Goal: Task Accomplishment & Management: Manage account settings

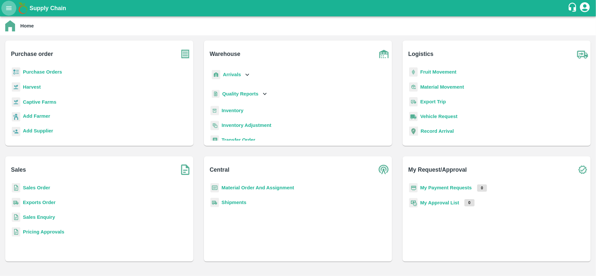
click at [7, 7] on icon "open drawer" at bounding box center [8, 8] width 7 height 7
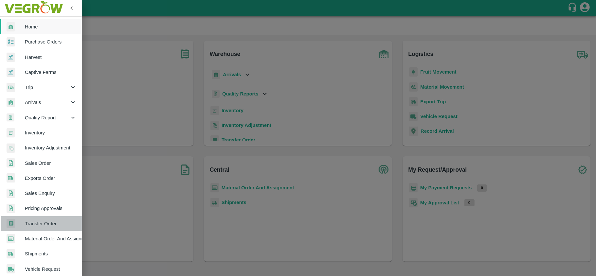
click at [50, 225] on span "Transfer Order" at bounding box center [51, 223] width 52 height 7
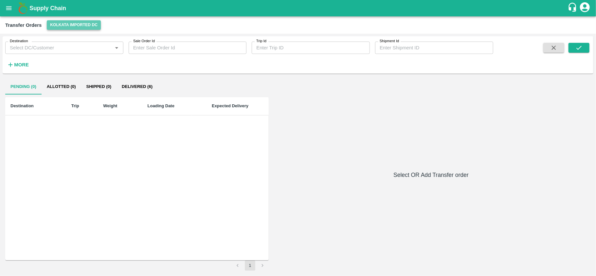
click at [79, 27] on button "Kolkata Imported DC" at bounding box center [74, 24] width 54 height 9
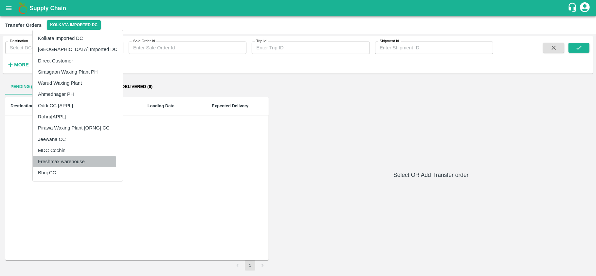
click at [74, 163] on li "Freshmax warehouse" at bounding box center [78, 161] width 90 height 11
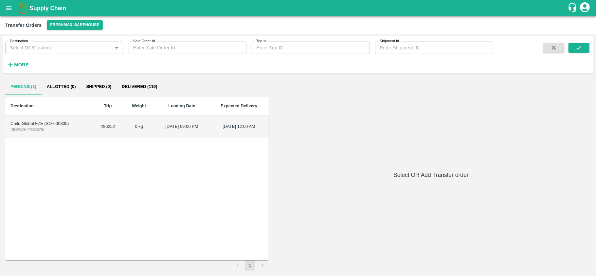
click at [57, 136] on td "Chifu Global FZE (SO-600830) ( SHIP/CHIF/352078 )" at bounding box center [48, 127] width 87 height 23
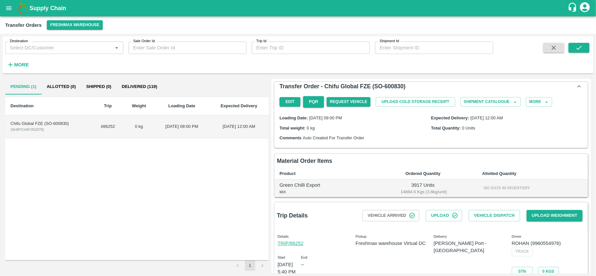
click at [498, 189] on span "No data in inventory" at bounding box center [506, 188] width 49 height 5
click at [7, 13] on button "open drawer" at bounding box center [8, 8] width 15 height 15
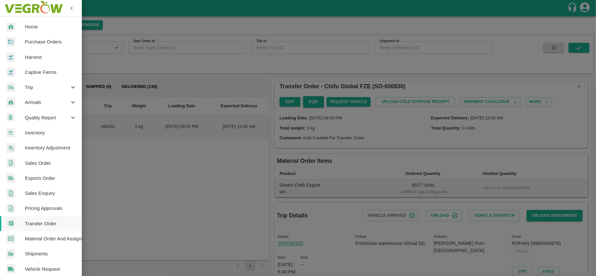
click at [42, 132] on span "Inventory" at bounding box center [51, 132] width 52 height 7
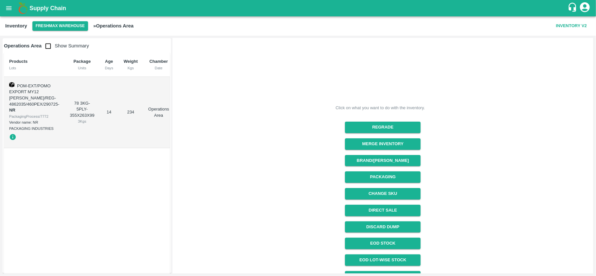
scroll to position [71, 0]
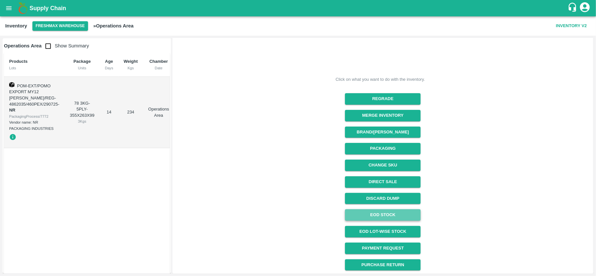
click at [382, 218] on link "EOD Stock" at bounding box center [383, 215] width 76 height 11
click at [8, 6] on icon "open drawer" at bounding box center [8, 8] width 7 height 7
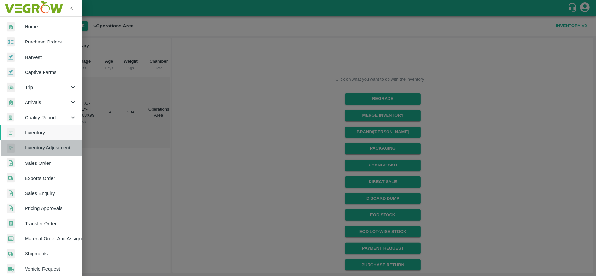
click at [54, 149] on span "Inventory Adjustment" at bounding box center [51, 147] width 52 height 7
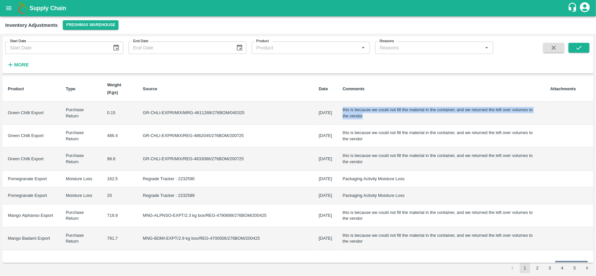
drag, startPoint x: 343, startPoint y: 117, endPoint x: 328, endPoint y: 112, distance: 15.6
click at [338, 112] on td "this is because we could not fill the material in the container, and we returne…" at bounding box center [442, 113] width 208 height 23
copy td "this is because we could not fill the material in the container, and we returne…"
click at [6, 12] on icon "open drawer" at bounding box center [8, 8] width 7 height 7
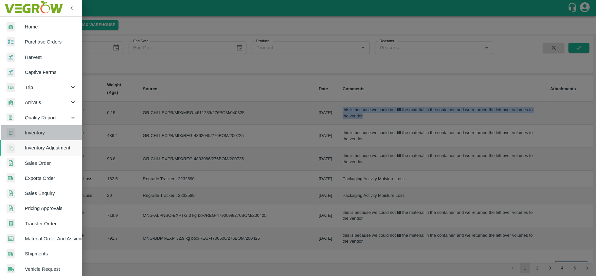
click at [49, 137] on link "Inventory" at bounding box center [41, 132] width 82 height 15
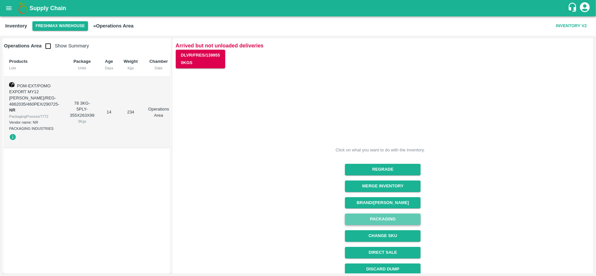
click at [397, 223] on button "Packaging" at bounding box center [383, 219] width 76 height 11
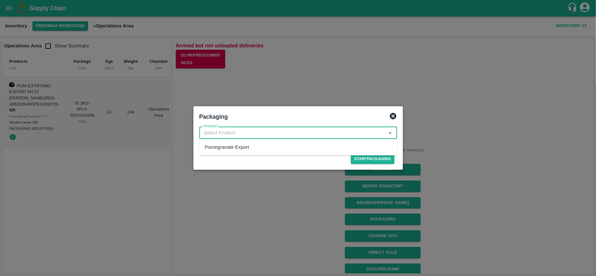
drag, startPoint x: 231, startPoint y: 134, endPoint x: 246, endPoint y: 151, distance: 23.2
click at [246, 151] on body "Supply Chain Inventory Freshmax warehouse » Operations Area Inventory V2 Operat…" at bounding box center [298, 138] width 596 height 276
click at [246, 151] on div "Pomegranate Export" at bounding box center [298, 147] width 198 height 11
type input "Pomegranate Export"
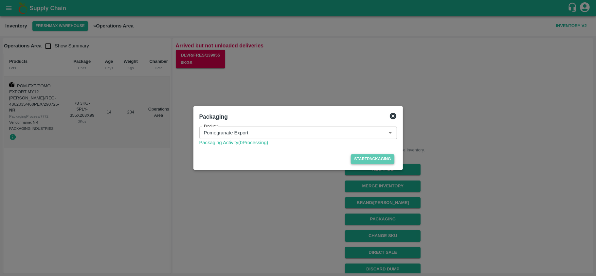
click at [359, 158] on button "Start Packaging" at bounding box center [372, 159] width 43 height 9
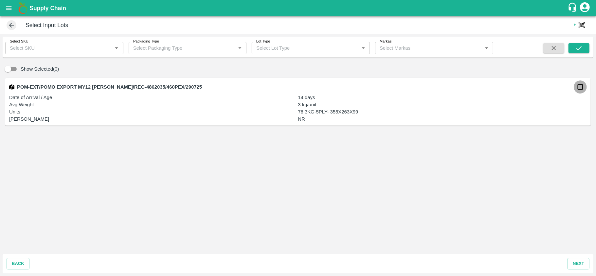
click at [584, 88] on input "checkbox" at bounding box center [580, 87] width 13 height 13
checkbox input "true"
click at [571, 267] on button "next" at bounding box center [579, 263] width 22 height 11
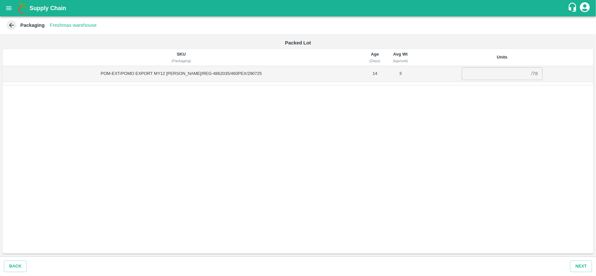
click at [531, 74] on div "/ 78" at bounding box center [534, 74] width 7 height 0
copy div "78"
click at [471, 74] on input "number" at bounding box center [495, 73] width 67 height 12
paste input "78"
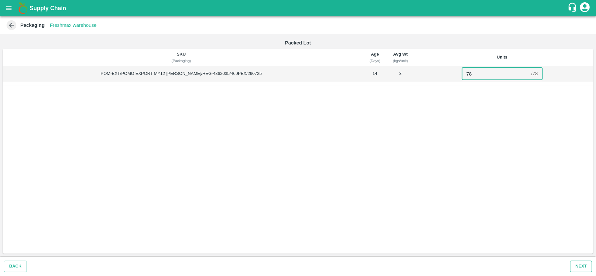
type input "78"
click at [575, 269] on button "Next" at bounding box center [581, 266] width 22 height 11
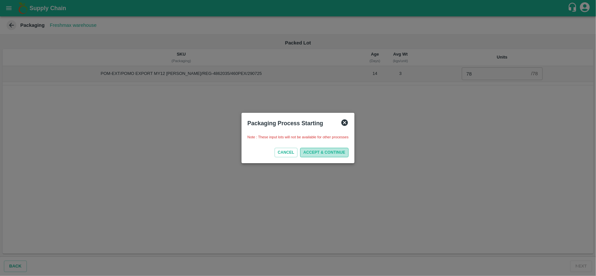
click at [330, 155] on button "ACCEPT & CONTINUE" at bounding box center [324, 152] width 48 height 9
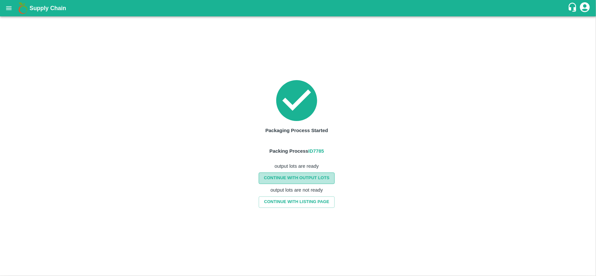
click at [302, 175] on link "CONTINUE WITH OUTPUT LOTS" at bounding box center [297, 178] width 76 height 11
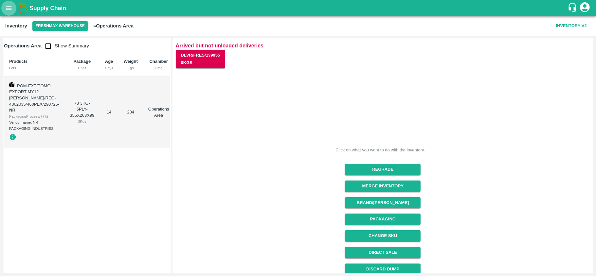
click at [10, 11] on icon "open drawer" at bounding box center [8, 8] width 7 height 7
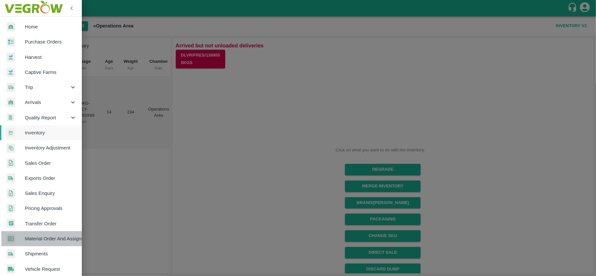
click at [44, 232] on link "Material Order And Assignment" at bounding box center [41, 239] width 82 height 15
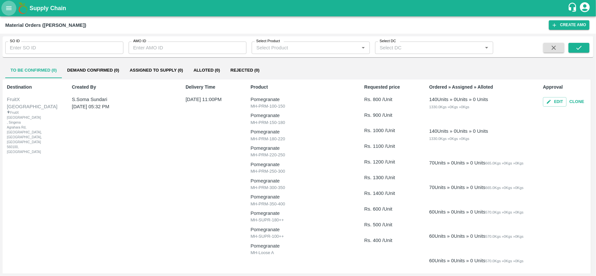
click at [16, 9] on button "open drawer" at bounding box center [8, 8] width 15 height 15
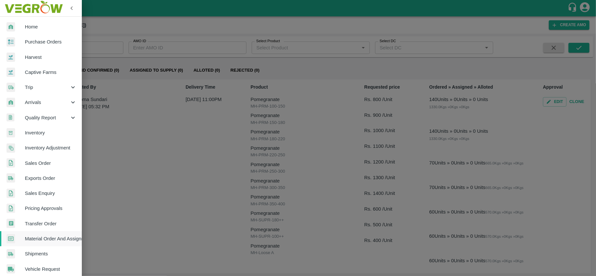
click at [46, 224] on span "Transfer Order" at bounding box center [51, 223] width 52 height 7
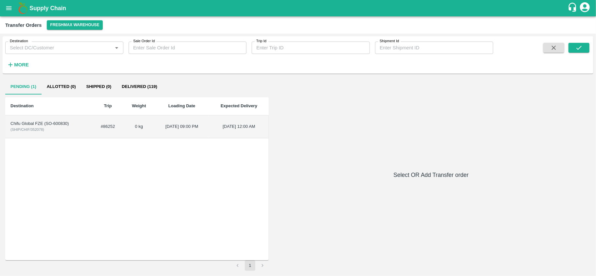
click at [84, 131] on td "Chifu Global FZE (SO-600830) ( SHIP/CHIF/352078 )" at bounding box center [48, 127] width 87 height 23
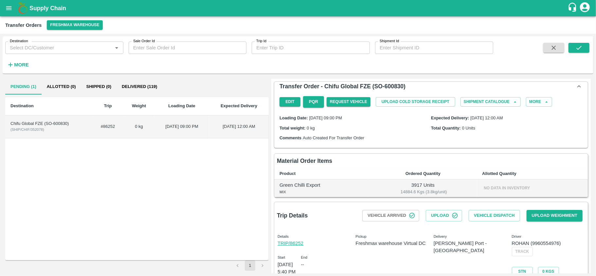
click at [496, 186] on span "No data in inventory" at bounding box center [506, 188] width 49 height 5
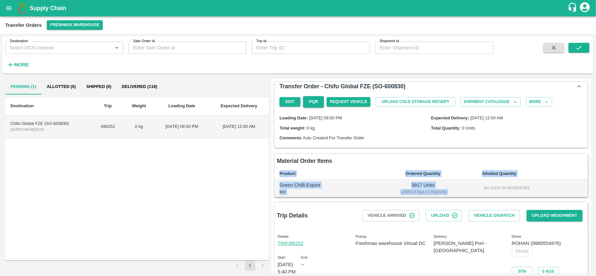
click at [496, 186] on span "No data in inventory" at bounding box center [506, 188] width 49 height 5
click at [521, 181] on td "No data in inventory" at bounding box center [532, 189] width 111 height 18
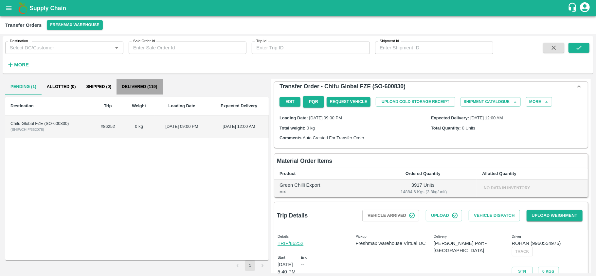
click at [152, 91] on button "Delivered (119)" at bounding box center [140, 87] width 46 height 16
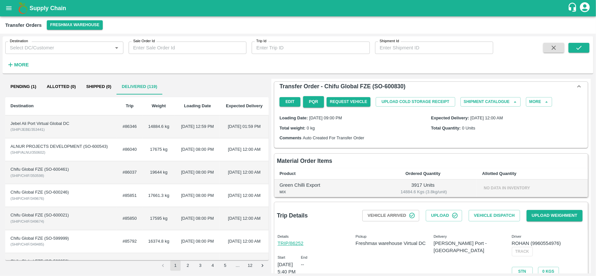
click at [142, 128] on td "14884.6 kg" at bounding box center [158, 127] width 33 height 23
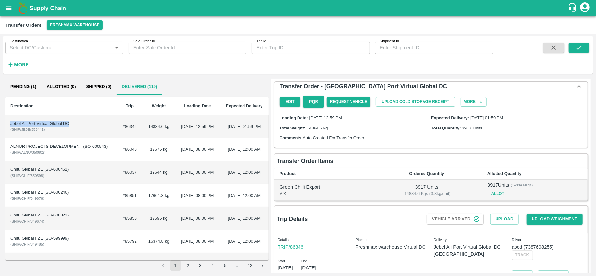
drag, startPoint x: 71, startPoint y: 125, endPoint x: 7, endPoint y: 125, distance: 63.9
click at [7, 125] on td "Jebel Ali Port Virtual Global DC ( SHIP/JEBE/353441 )" at bounding box center [61, 127] width 112 height 23
copy div "Jebel Ali Port Virtual Global DC"
click at [19, 92] on button "Pending (1)" at bounding box center [23, 87] width 36 height 16
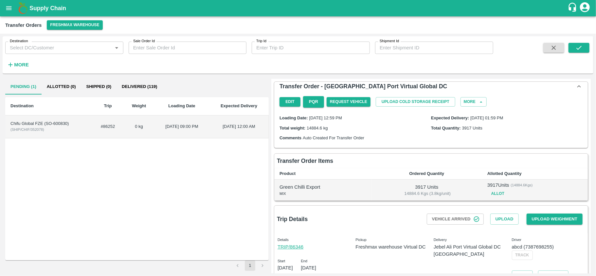
click at [194, 123] on td "30 Jul 2025, 09:00 PM" at bounding box center [182, 127] width 55 height 23
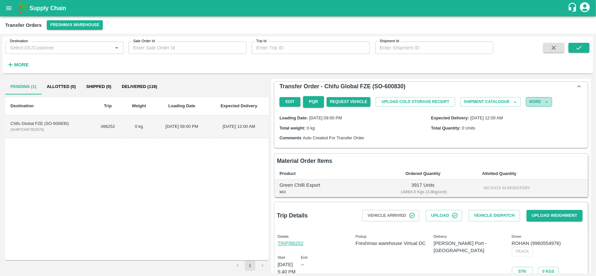
click at [541, 101] on button "More" at bounding box center [539, 101] width 26 height 9
click at [530, 116] on div "Delete" at bounding box center [528, 119] width 51 height 15
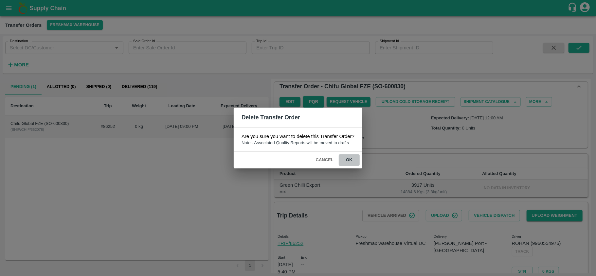
click at [341, 159] on button "ok" at bounding box center [349, 160] width 21 height 11
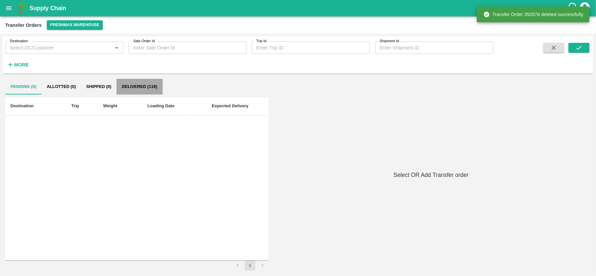
click at [139, 95] on button "Delivered (119)" at bounding box center [140, 87] width 46 height 16
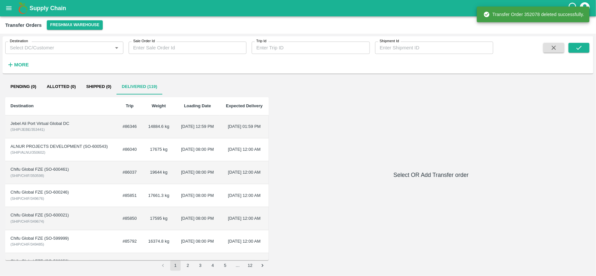
click at [160, 126] on td "14884.6 kg" at bounding box center [158, 127] width 33 height 23
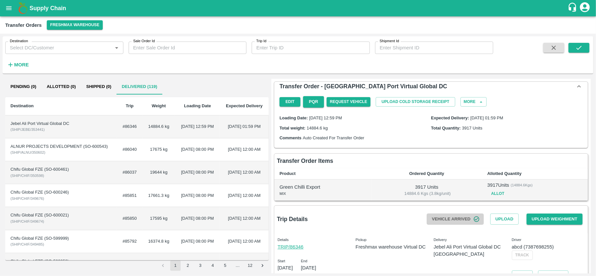
click at [457, 219] on button "Vehicle Arrived" at bounding box center [455, 219] width 57 height 11
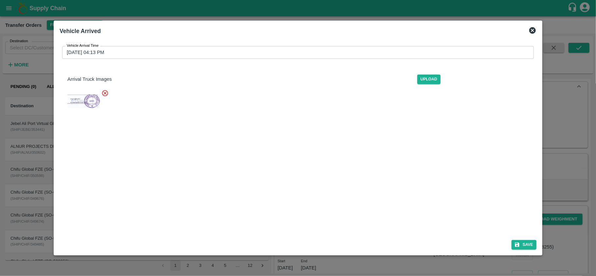
click at [532, 30] on icon at bounding box center [532, 30] width 7 height 7
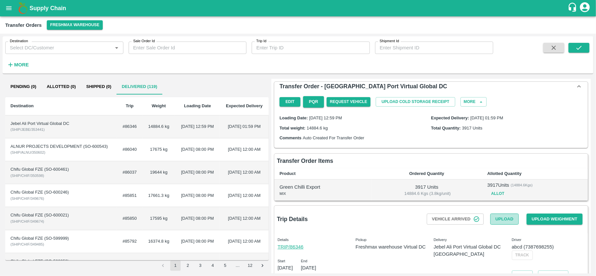
click at [491, 219] on button "Upload" at bounding box center [505, 219] width 28 height 11
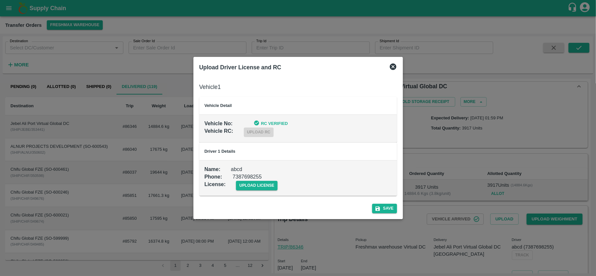
click at [392, 66] on icon at bounding box center [393, 67] width 7 height 7
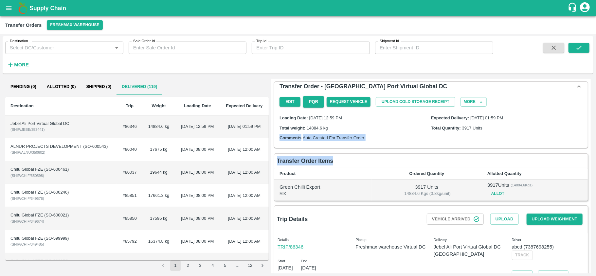
drag, startPoint x: 594, startPoint y: 159, endPoint x: 590, endPoint y: 127, distance: 32.0
click at [590, 127] on div "Destination Destination   * Sale Order Id Sale Order Id Trip Id Trip Id Shipmen…" at bounding box center [298, 155] width 596 height 243
click at [96, 184] on td "Chifu Global FZE (SO-600461) ( SHIP/CHIF/350598 )" at bounding box center [61, 172] width 112 height 23
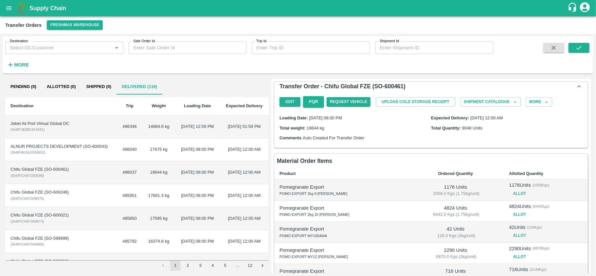
click at [76, 130] on td "Jebel Ali Port Virtual Global DC ( SHIP/JEBE/353441 )" at bounding box center [61, 127] width 112 height 23
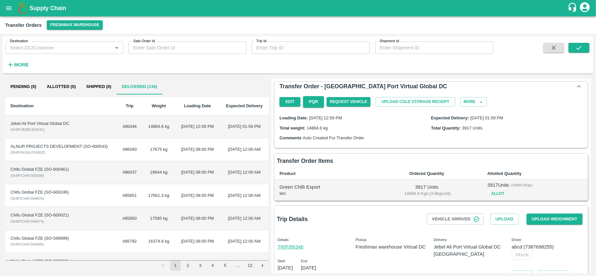
scroll to position [18, 0]
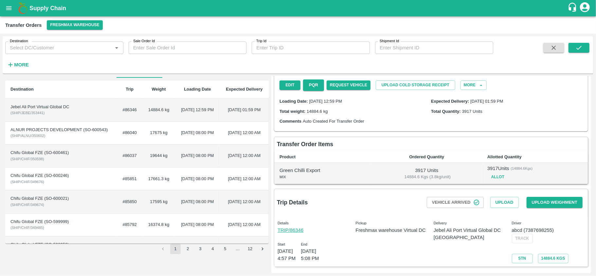
click at [201, 101] on td "12 Aug 2025, 12:59 PM" at bounding box center [197, 110] width 45 height 23
drag, startPoint x: 589, startPoint y: 131, endPoint x: 367, endPoint y: 103, distance: 223.8
click at [367, 103] on div "Loading Date: 12 Aug 2025, 12:59 PM" at bounding box center [356, 101] width 152 height 7
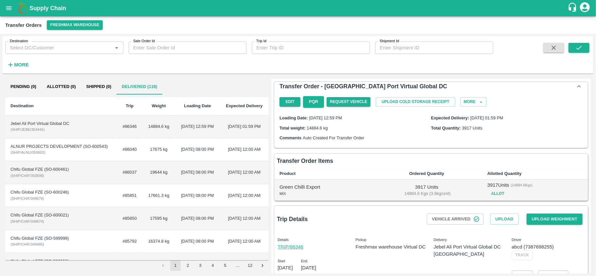
drag, startPoint x: 593, startPoint y: 109, endPoint x: 380, endPoint y: 212, distance: 236.5
click at [380, 212] on div "Trip Details Vehicle Arrived Upload Upload Weighment" at bounding box center [431, 219] width 314 height 27
drag, startPoint x: 593, startPoint y: 97, endPoint x: 373, endPoint y: 142, distance: 223.9
click at [373, 142] on div "Loading Date: 12 Aug 2025, 12:59 PM Expected Delivery: 12 Aug 2025, 01:59 PM To…" at bounding box center [431, 127] width 308 height 35
click at [124, 121] on td "#86346" at bounding box center [130, 127] width 26 height 23
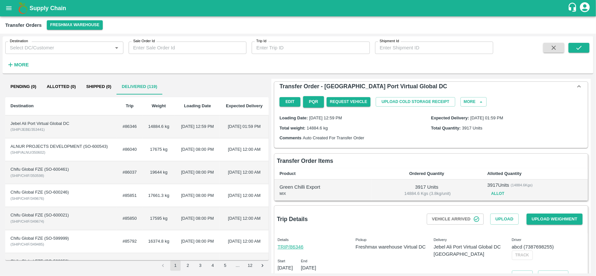
click at [48, 130] on td "Jebel Ali Port Virtual Global DC ( SHIP/JEBE/353441 )" at bounding box center [61, 127] width 112 height 23
drag, startPoint x: 268, startPoint y: 105, endPoint x: 249, endPoint y: 87, distance: 25.9
click at [249, 87] on div "Pending (0) Allotted (0) Shipped (0) Delivered (119)" at bounding box center [137, 87] width 264 height 16
click at [123, 129] on td "#86346" at bounding box center [130, 127] width 26 height 23
click at [13, 88] on button "Pending (0)" at bounding box center [23, 87] width 36 height 16
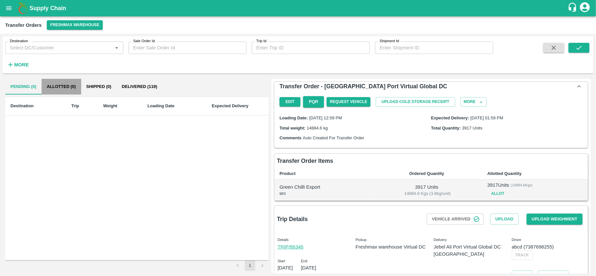
click at [52, 87] on button "Allotted (0)" at bounding box center [62, 87] width 40 height 16
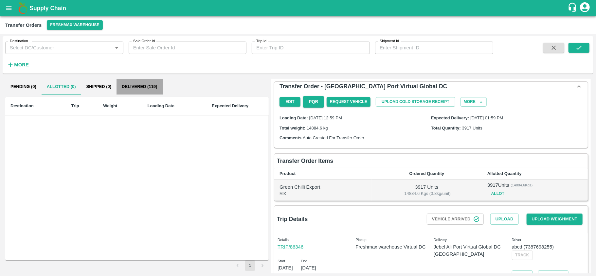
click at [133, 85] on button "Delivered (119)" at bounding box center [140, 87] width 46 height 16
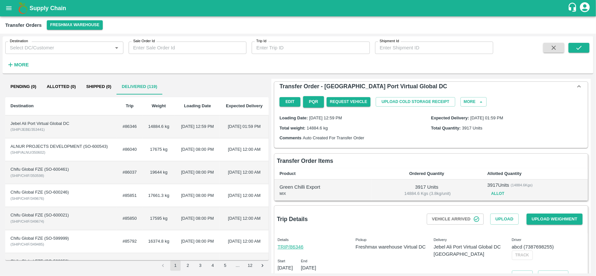
click at [142, 155] on td "17675 kg" at bounding box center [158, 150] width 33 height 23
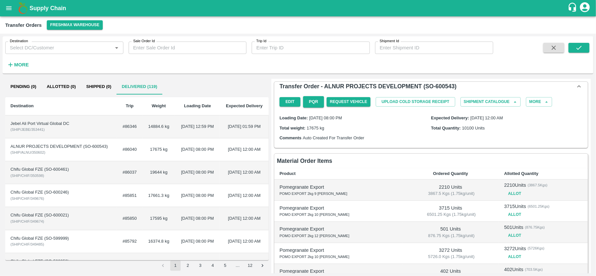
click at [142, 184] on td "19644 kg" at bounding box center [158, 172] width 33 height 23
click at [142, 130] on td "14884.6 kg" at bounding box center [158, 127] width 33 height 23
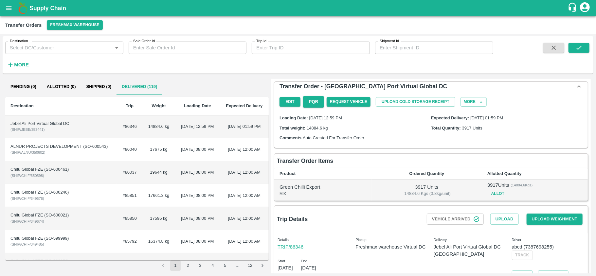
click at [5, 15] on div "Supply Chain" at bounding box center [298, 8] width 596 height 16
click at [7, 11] on icon "open drawer" at bounding box center [8, 8] width 7 height 7
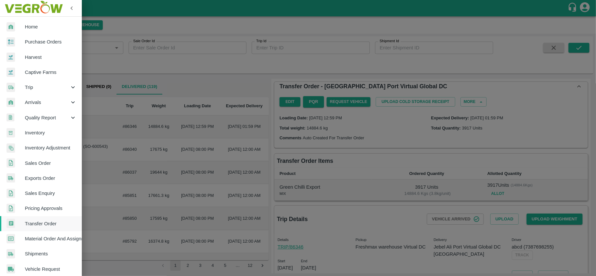
click at [261, 21] on div at bounding box center [298, 138] width 596 height 276
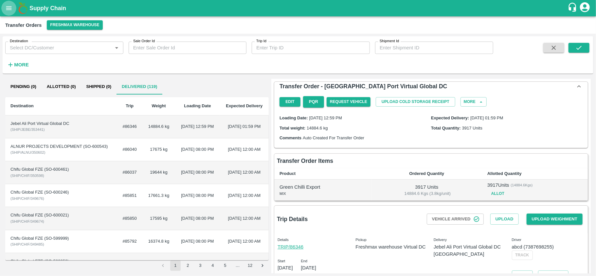
click at [9, 5] on icon "open drawer" at bounding box center [8, 8] width 7 height 7
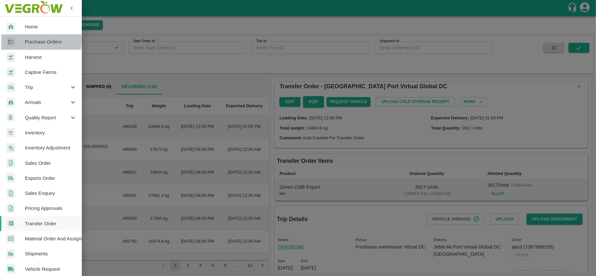
click at [41, 41] on span "Purchase Orders" at bounding box center [51, 41] width 52 height 7
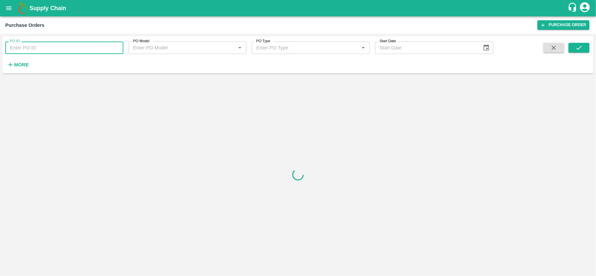
click at [43, 45] on input "PO ID" at bounding box center [64, 48] width 118 height 12
paste input "163541"
type input "163541"
click at [577, 46] on icon "submit" at bounding box center [579, 47] width 7 height 7
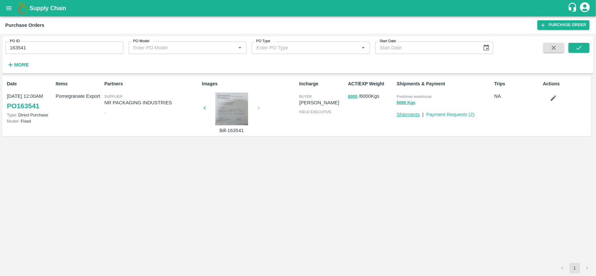
click at [413, 115] on link "Shipments" at bounding box center [408, 114] width 23 height 5
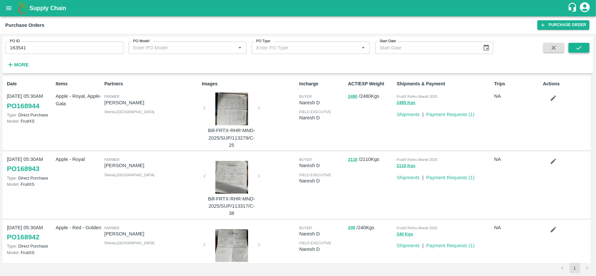
click at [578, 50] on icon "submit" at bounding box center [579, 47] width 7 height 7
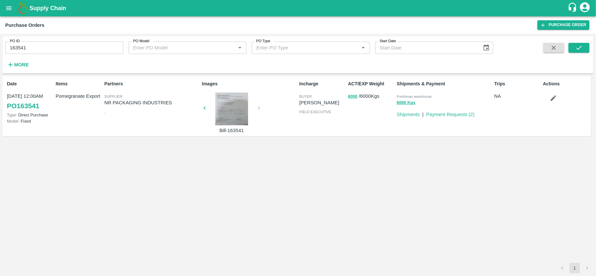
click at [215, 108] on div at bounding box center [231, 109] width 49 height 33
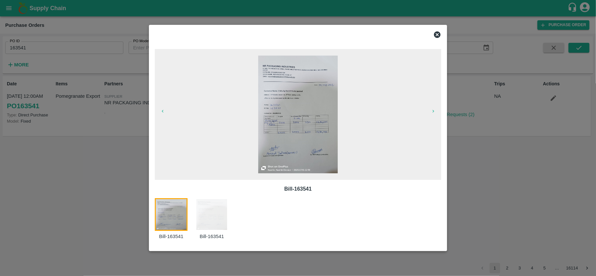
click at [306, 114] on img at bounding box center [298, 115] width 80 height 118
click at [436, 35] on icon at bounding box center [437, 34] width 7 height 7
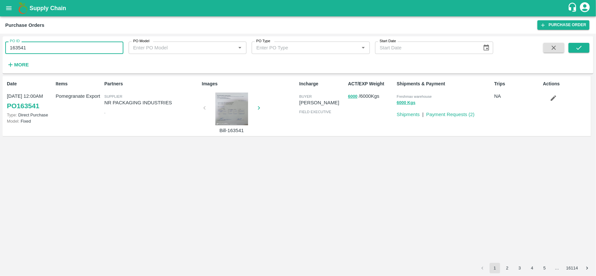
drag, startPoint x: 39, startPoint y: 50, endPoint x: 7, endPoint y: 51, distance: 32.1
click at [7, 51] on input "163541" at bounding box center [64, 48] width 118 height 12
click at [4, 9] on button "open drawer" at bounding box center [8, 8] width 15 height 15
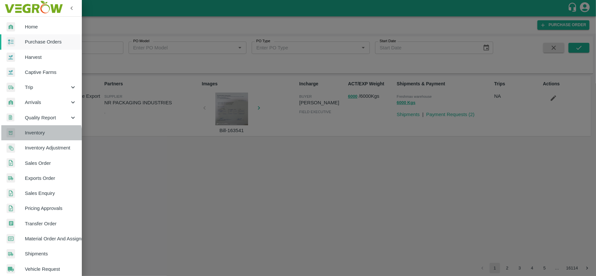
click at [37, 137] on span "Inventory" at bounding box center [51, 132] width 52 height 7
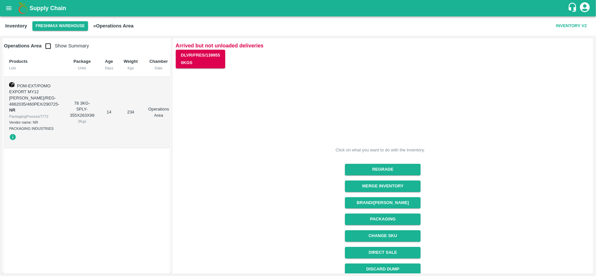
click at [113, 117] on td "14" at bounding box center [109, 113] width 19 height 72
drag, startPoint x: 592, startPoint y: 126, endPoint x: 594, endPoint y: 244, distance: 117.9
click at [594, 244] on div "Operations Area Show Summary Products Lots Package Units Age Days Weight Kgs Ch…" at bounding box center [298, 156] width 596 height 241
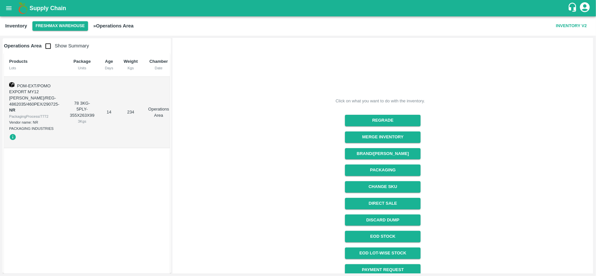
scroll to position [71, 0]
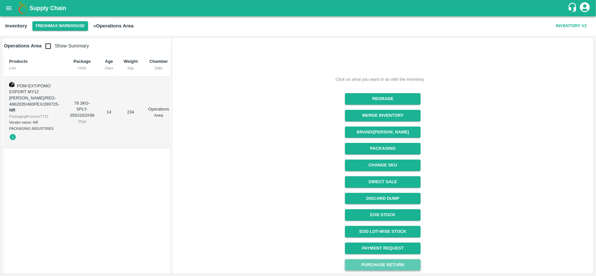
click at [408, 265] on button "Purchase Return" at bounding box center [383, 265] width 76 height 11
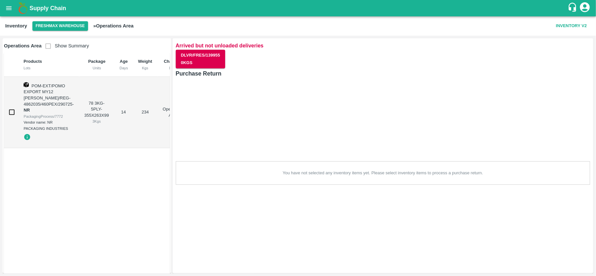
scroll to position [0, 0]
click at [13, 112] on input "checkbox" at bounding box center [11, 112] width 13 height 13
checkbox input "true"
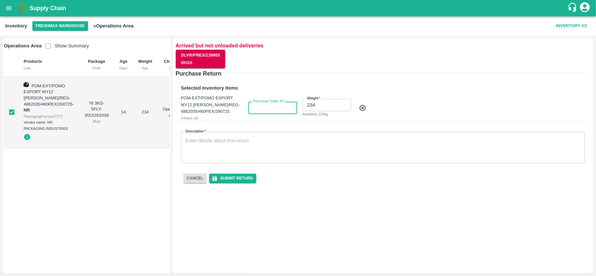
click at [257, 109] on input "Purchase Order ID   *" at bounding box center [273, 108] width 49 height 12
paste input "163541"
type input "163541"
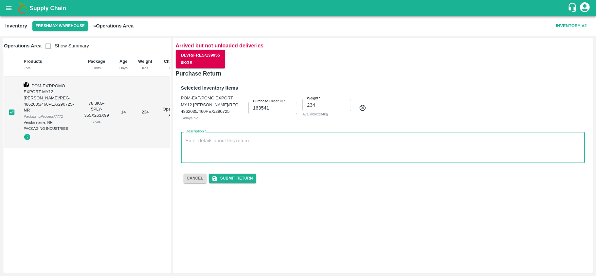
click at [219, 141] on textarea "Description   *" at bounding box center [383, 148] width 395 height 21
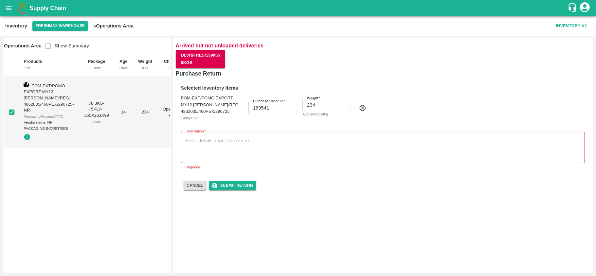
click at [216, 136] on div "x Description" at bounding box center [383, 147] width 404 height 31
paste textarea "this is because we could not fill the material in the container, and we returne…"
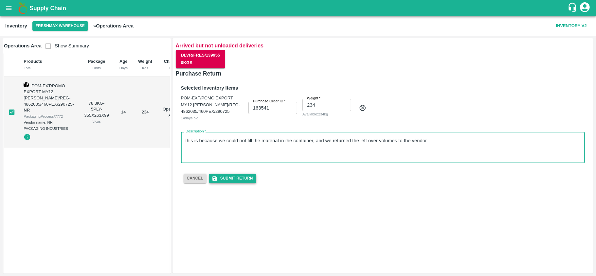
type textarea "this is because we could not fill the material in the container, and we returne…"
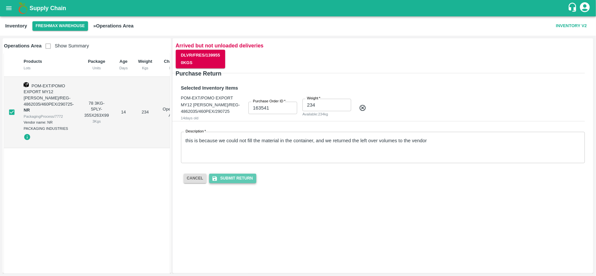
click at [237, 177] on button "Submit Return" at bounding box center [232, 178] width 47 height 9
click at [275, 106] on input "163541" at bounding box center [273, 108] width 49 height 12
click at [244, 182] on button "Submit Return" at bounding box center [232, 178] width 47 height 9
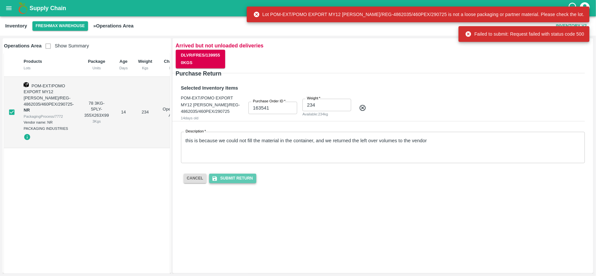
click at [242, 178] on button "Submit Return" at bounding box center [232, 178] width 47 height 9
drag, startPoint x: 183, startPoint y: 142, endPoint x: 363, endPoint y: 148, distance: 180.2
click at [363, 148] on div "this is because we could not fill the material in the container, and we returne…" at bounding box center [383, 147] width 404 height 31
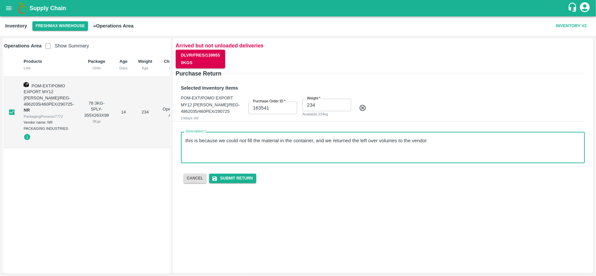
drag, startPoint x: 436, startPoint y: 143, endPoint x: 182, endPoint y: 158, distance: 253.5
click at [182, 158] on div "this is because we could not fill the material in the container, and we returne…" at bounding box center [383, 147] width 404 height 31
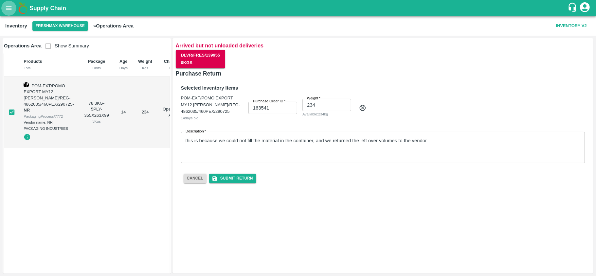
click at [9, 11] on icon "open drawer" at bounding box center [8, 8] width 7 height 7
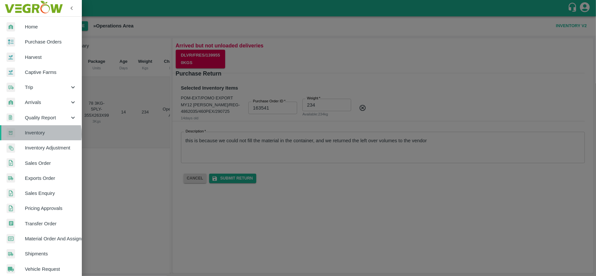
click at [38, 134] on span "Inventory" at bounding box center [51, 132] width 52 height 7
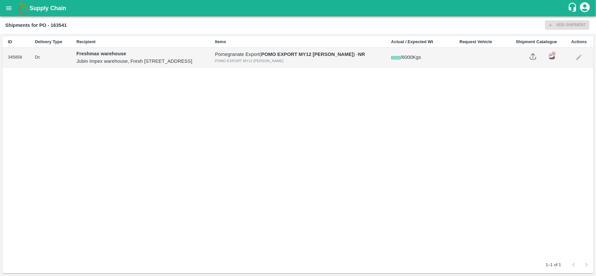
click at [583, 67] on td at bounding box center [579, 57] width 28 height 19
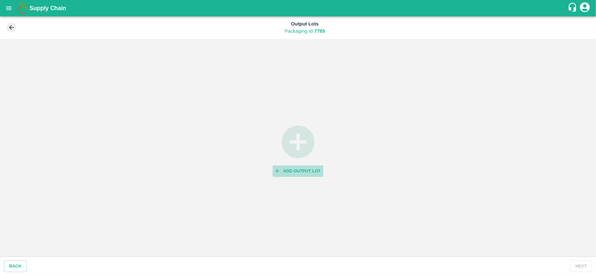
click at [303, 168] on button "Add Output Lot" at bounding box center [298, 171] width 51 height 11
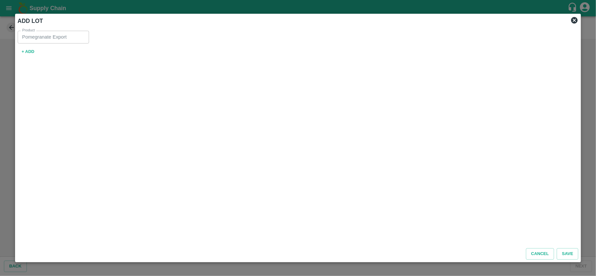
drag, startPoint x: 30, startPoint y: 49, endPoint x: 26, endPoint y: 51, distance: 5.3
click at [26, 51] on button "+ ADD" at bounding box center [28, 51] width 21 height 11
click at [26, 51] on label "SKU for New lot   *" at bounding box center [40, 49] width 28 height 5
click at [26, 52] on input "SKU for New lot   *" at bounding box center [270, 56] width 492 height 9
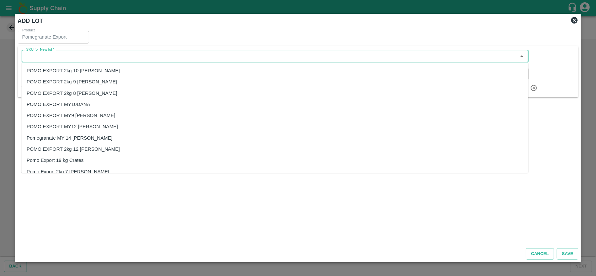
click at [33, 55] on input "SKU for New lot   *" at bounding box center [270, 56] width 492 height 9
click at [85, 105] on div "POMO EXPORT MY10DANA" at bounding box center [59, 104] width 64 height 7
type input "POMO EXPORT MY10DANA"
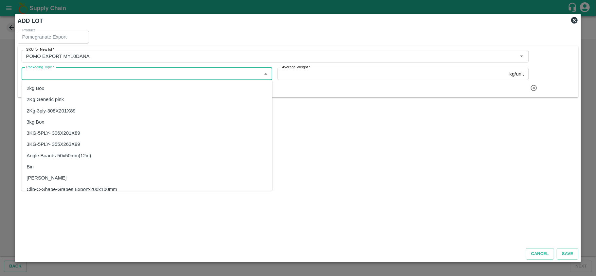
click at [65, 75] on input "Packaging Type   *" at bounding box center [142, 74] width 236 height 9
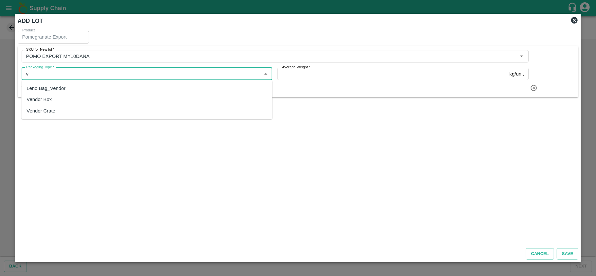
click at [50, 99] on div "Vendor Box" at bounding box center [39, 99] width 25 height 7
type input "Vendor Box"
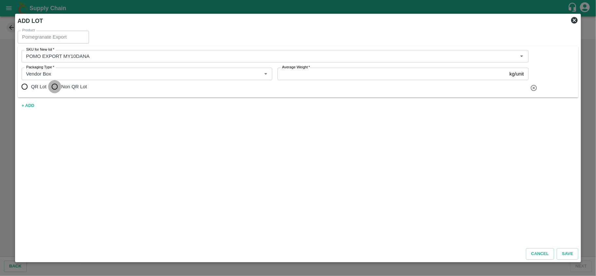
click at [55, 88] on input "Non QR Lot" at bounding box center [54, 86] width 13 height 13
radio input "true"
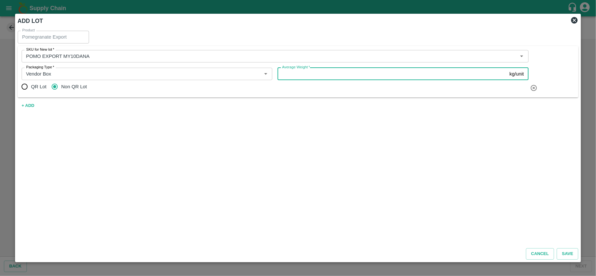
click at [289, 72] on input "Average Weight   *" at bounding box center [393, 74] width 230 height 12
type input "3"
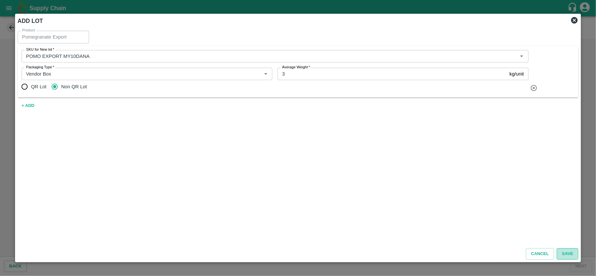
click at [564, 251] on button "Save" at bounding box center [568, 254] width 22 height 11
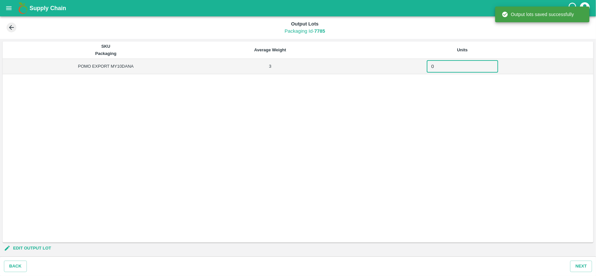
click at [437, 64] on input "0" at bounding box center [462, 66] width 71 height 12
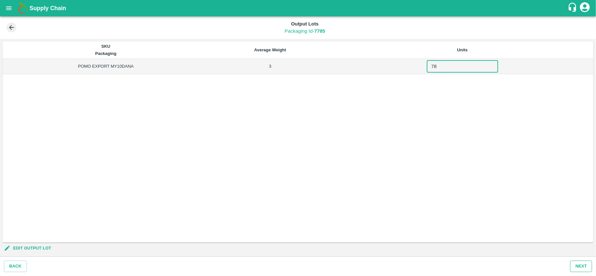
type input "78"
click at [585, 269] on button "Next" at bounding box center [581, 266] width 22 height 11
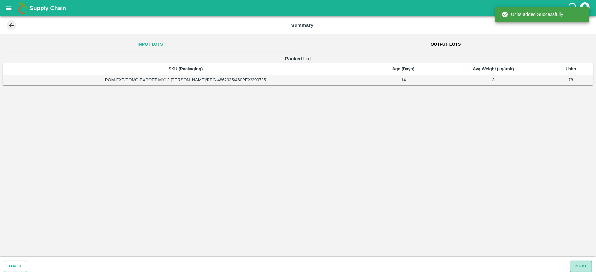
click at [580, 269] on button "Next" at bounding box center [581, 266] width 22 height 11
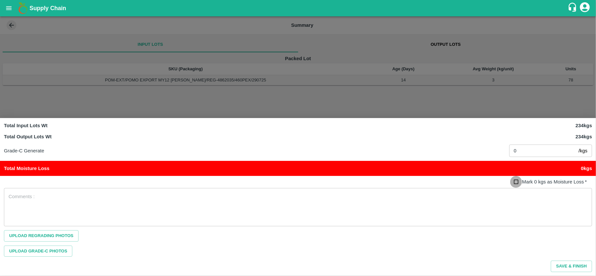
click at [517, 181] on input "Mark 0 kgs as Moisture Loss   *" at bounding box center [516, 182] width 12 height 12
checkbox input "true"
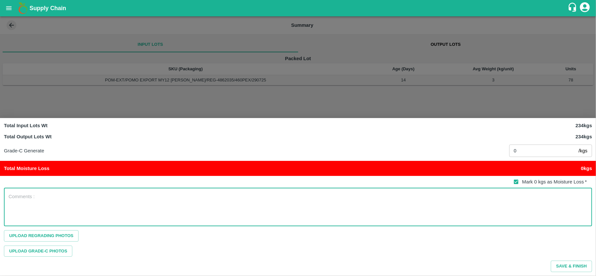
click at [478, 198] on textarea at bounding box center [298, 208] width 579 height 28
type textarea "na"
click at [565, 266] on button "Save & Finish" at bounding box center [571, 266] width 41 height 11
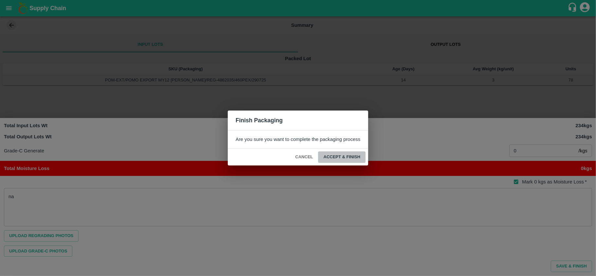
click at [340, 153] on button "ACCEPT & FINISH" at bounding box center [341, 157] width 47 height 11
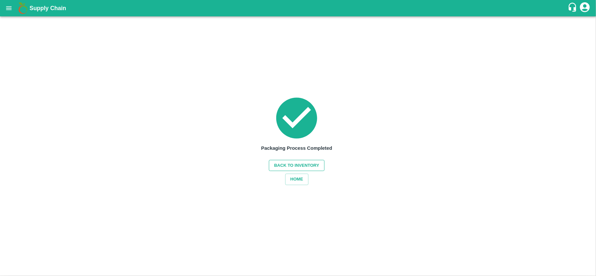
click at [300, 170] on button "Back to Inventory" at bounding box center [297, 165] width 56 height 11
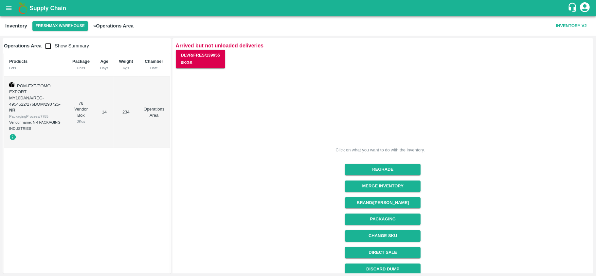
scroll to position [71, 0]
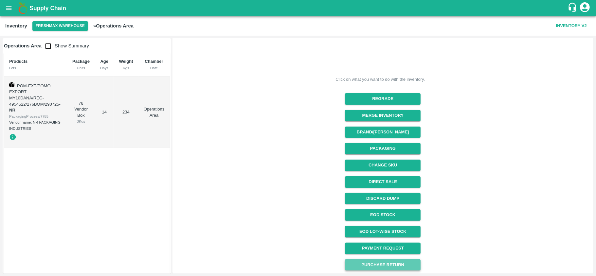
click at [374, 266] on button "Purchase Return" at bounding box center [383, 265] width 76 height 11
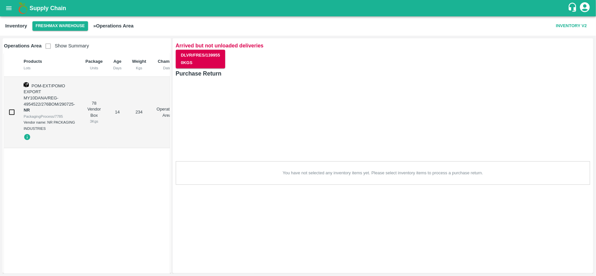
click at [232, 175] on div "You have not selected any inventory items yet. Please select inventory items to…" at bounding box center [383, 173] width 415 height 24
click at [14, 112] on input "checkbox" at bounding box center [11, 112] width 13 height 13
checkbox input "true"
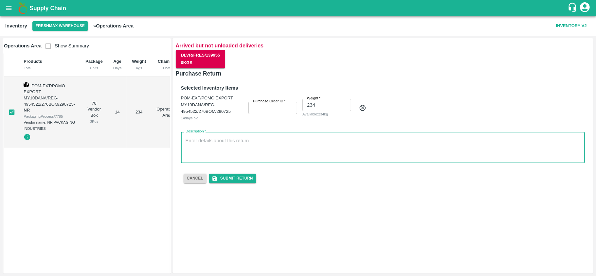
click at [237, 147] on textarea "Description   *" at bounding box center [383, 148] width 395 height 21
paste textarea "this is because we could not fill the material in the container, and we returne…"
type textarea "this is because we could not fill the material in the container, and we returne…"
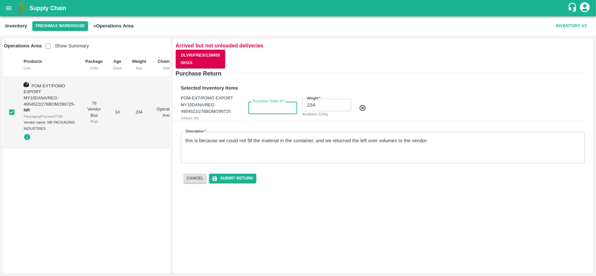
click at [265, 108] on input "Purchase Order ID   *" at bounding box center [273, 108] width 49 height 12
type input "163541"
click at [240, 182] on button "Submit Return" at bounding box center [232, 178] width 47 height 9
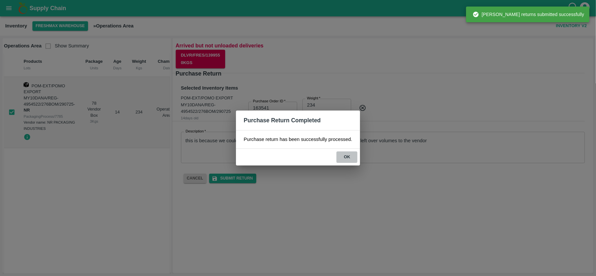
click at [345, 160] on button "ok" at bounding box center [347, 157] width 21 height 11
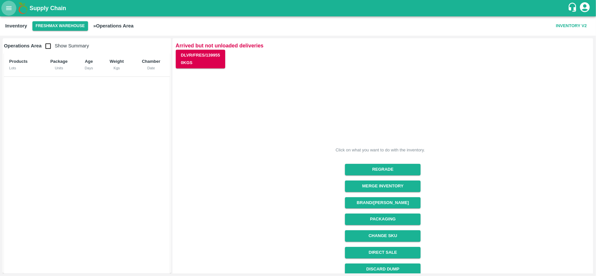
click at [7, 7] on icon "open drawer" at bounding box center [9, 8] width 6 height 4
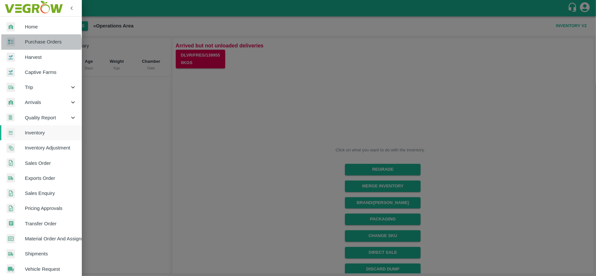
click at [39, 43] on span "Purchase Orders" at bounding box center [51, 41] width 52 height 7
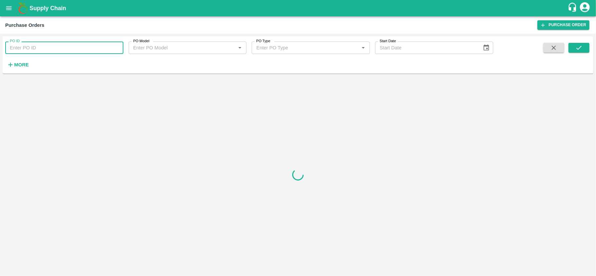
click at [48, 45] on input "PO ID" at bounding box center [64, 48] width 118 height 12
paste input "this is because we could not fill the material in the container, and we returne…"
type input "this is because we could not fill the material in the container, and we returne…"
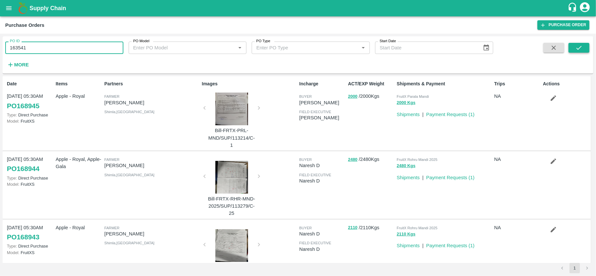
type input "163541"
click at [572, 48] on button "submit" at bounding box center [579, 48] width 21 height 10
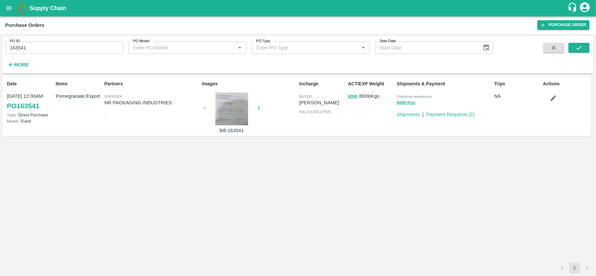
click at [233, 115] on div at bounding box center [231, 109] width 49 height 33
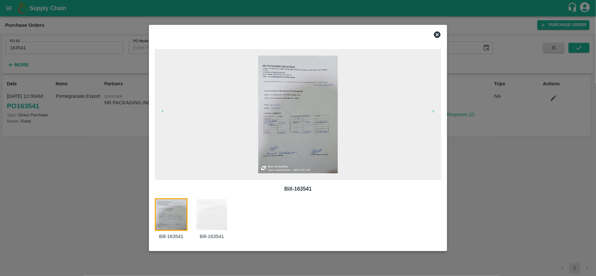
click at [296, 119] on img at bounding box center [298, 115] width 80 height 118
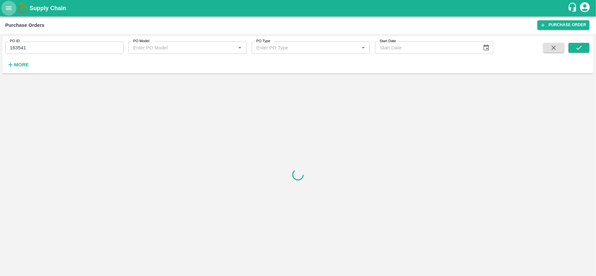
click at [6, 13] on button "open drawer" at bounding box center [8, 8] width 15 height 15
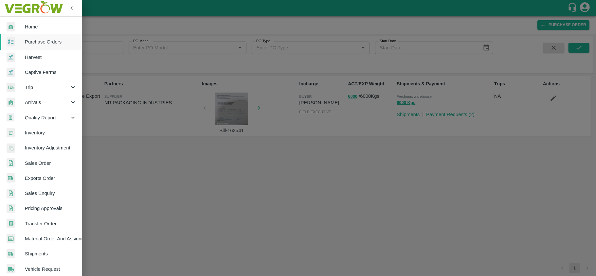
click at [51, 138] on link "Inventory" at bounding box center [41, 132] width 82 height 15
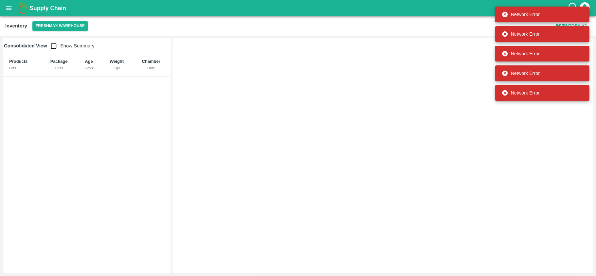
click at [54, 45] on input "checkbox" at bounding box center [53, 46] width 13 height 13
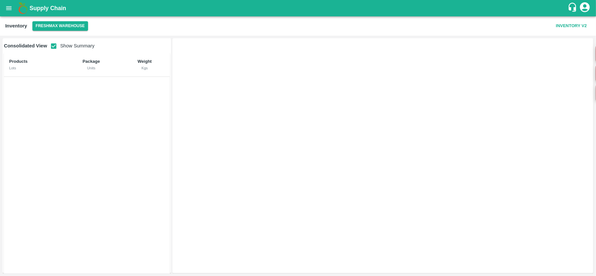
click at [72, 31] on div "Inventory Freshmax warehouse Inventory V2" at bounding box center [298, 25] width 596 height 19
click at [7, 12] on button "open drawer" at bounding box center [8, 8] width 15 height 15
click at [55, 46] on input "checkbox" at bounding box center [53, 46] width 13 height 13
checkbox input "false"
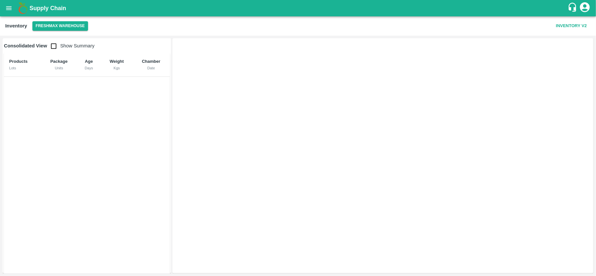
click at [12, 6] on icon "open drawer" at bounding box center [8, 8] width 7 height 7
